Goal: Navigation & Orientation: Find specific page/section

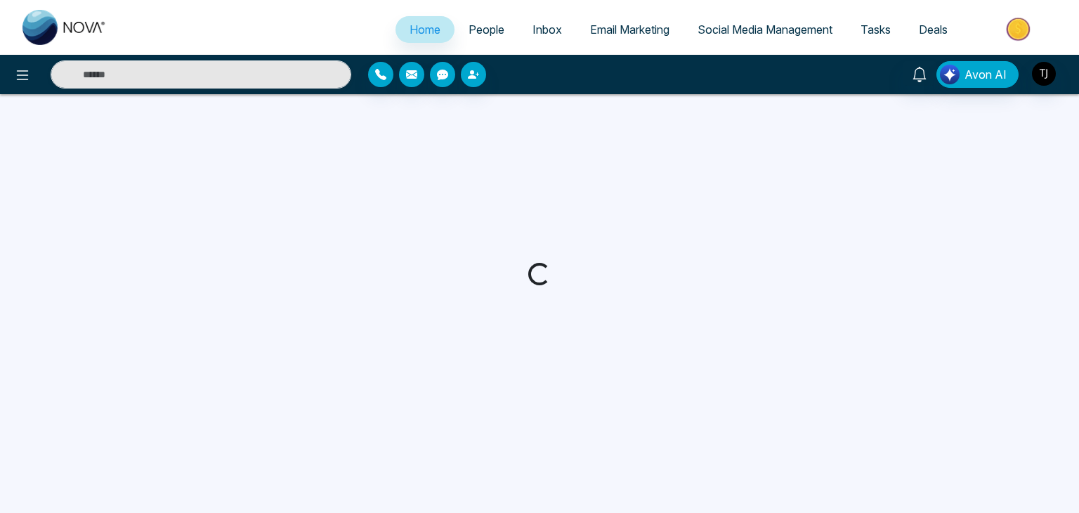
select select "*"
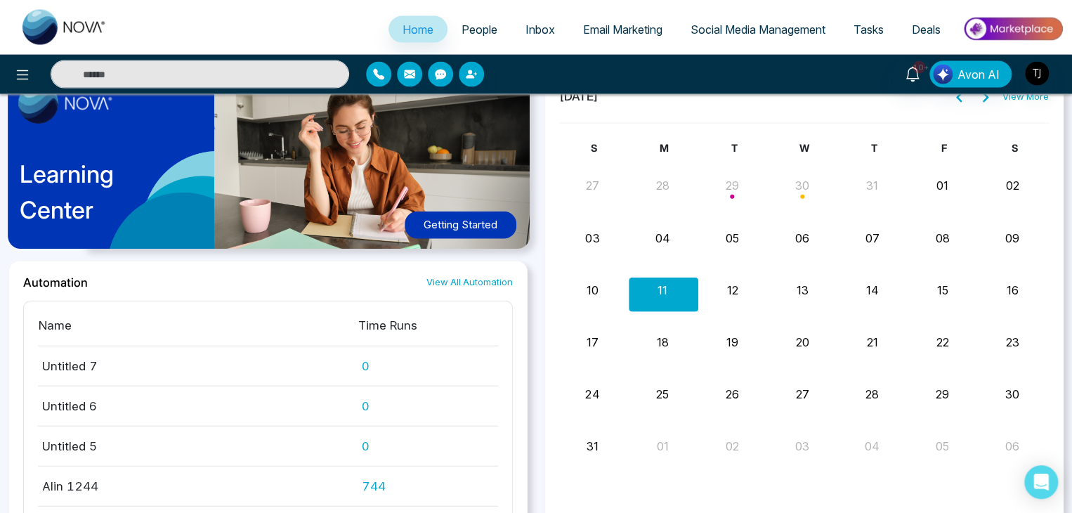
scroll to position [1509, 0]
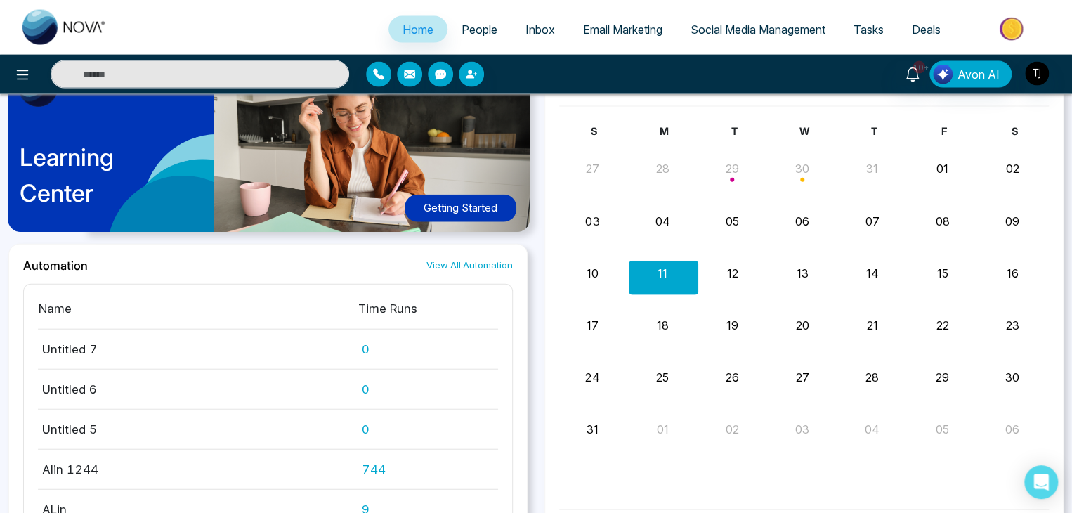
click at [475, 205] on button "Getting Started" at bounding box center [461, 208] width 112 height 27
click at [1029, 65] on img "button" at bounding box center [1037, 74] width 24 height 24
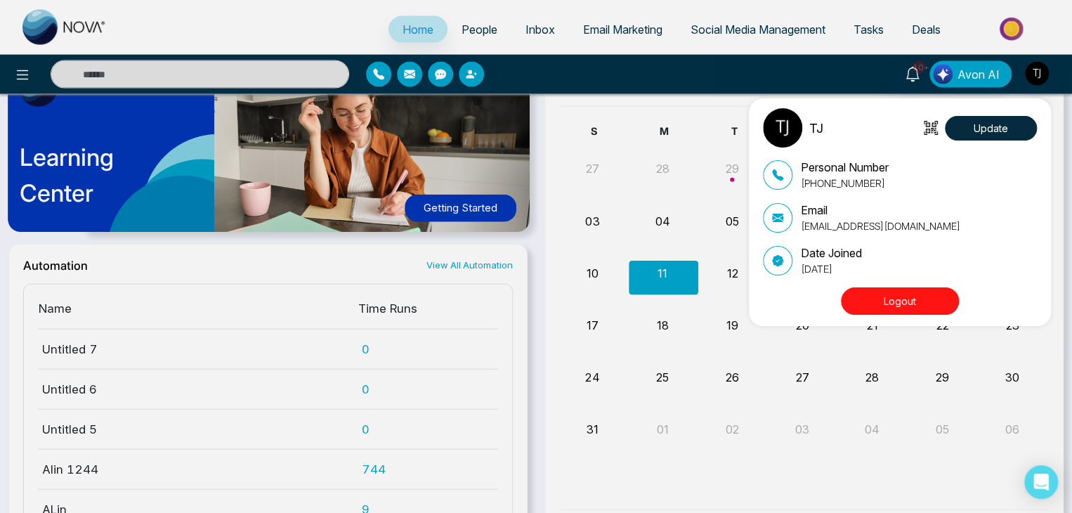
click at [898, 306] on button "Logout" at bounding box center [900, 300] width 118 height 27
